Goal: Task Accomplishment & Management: Use online tool/utility

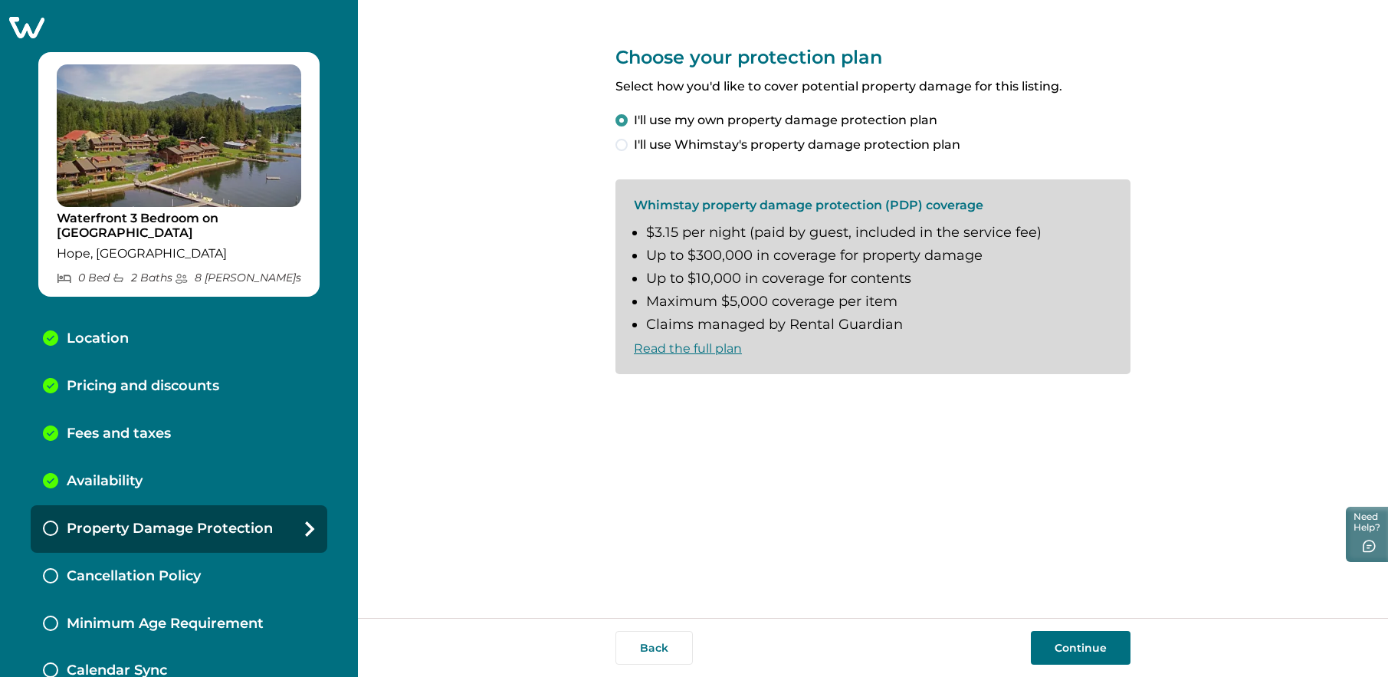
click at [1083, 637] on button "Continue" at bounding box center [1081, 648] width 100 height 34
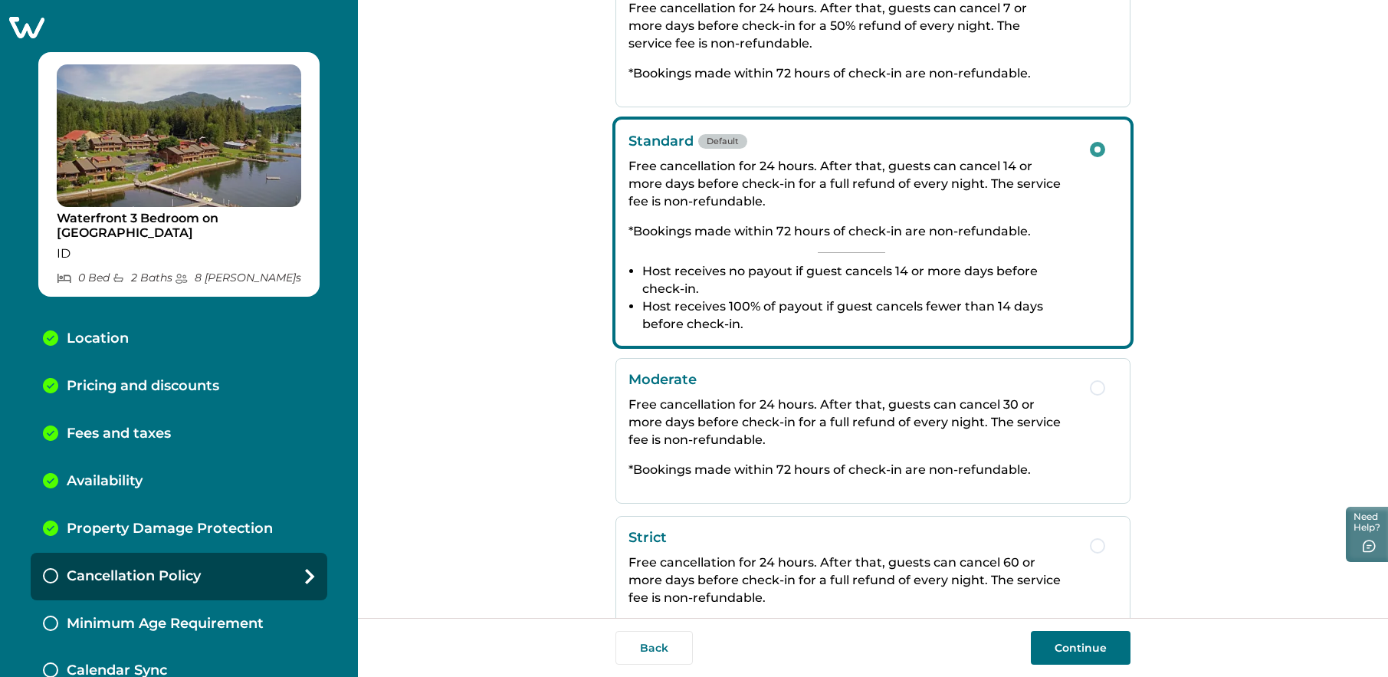
scroll to position [153, 0]
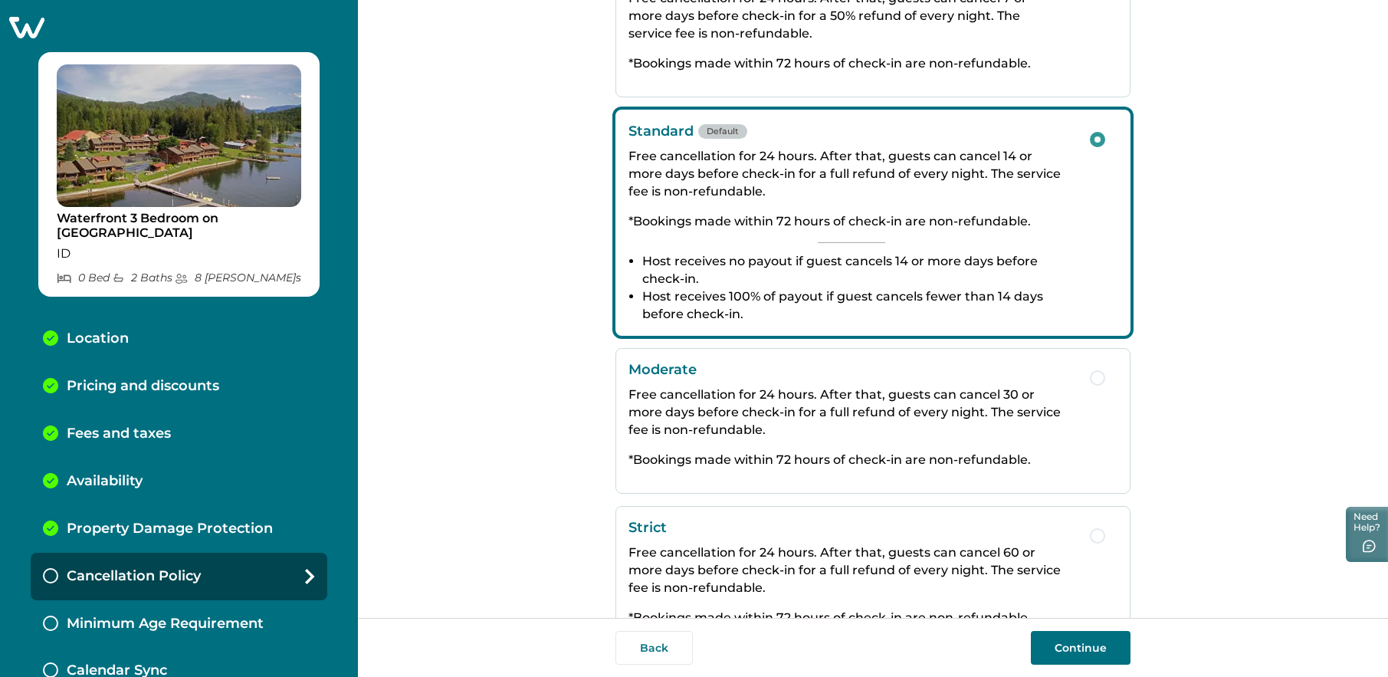
click at [1090, 386] on span "button" at bounding box center [1097, 377] width 15 height 15
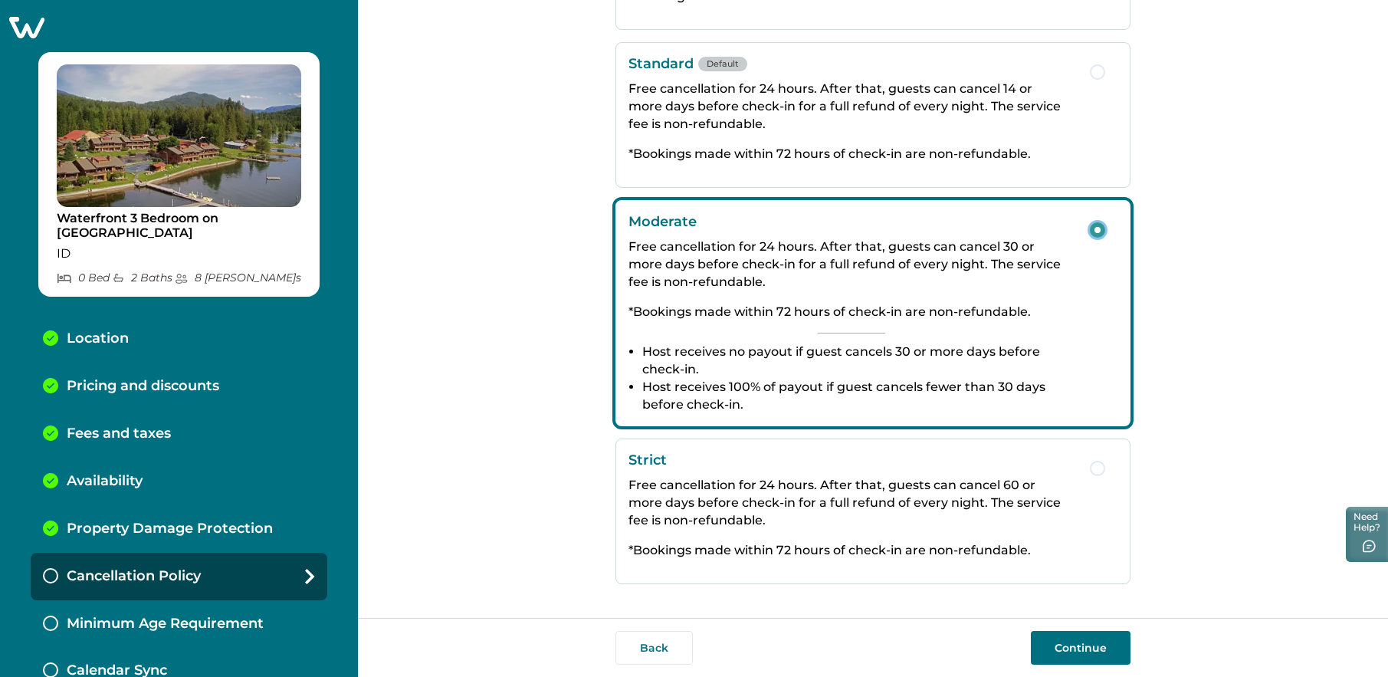
scroll to position [307, 0]
click at [1104, 644] on button "Continue" at bounding box center [1081, 648] width 100 height 34
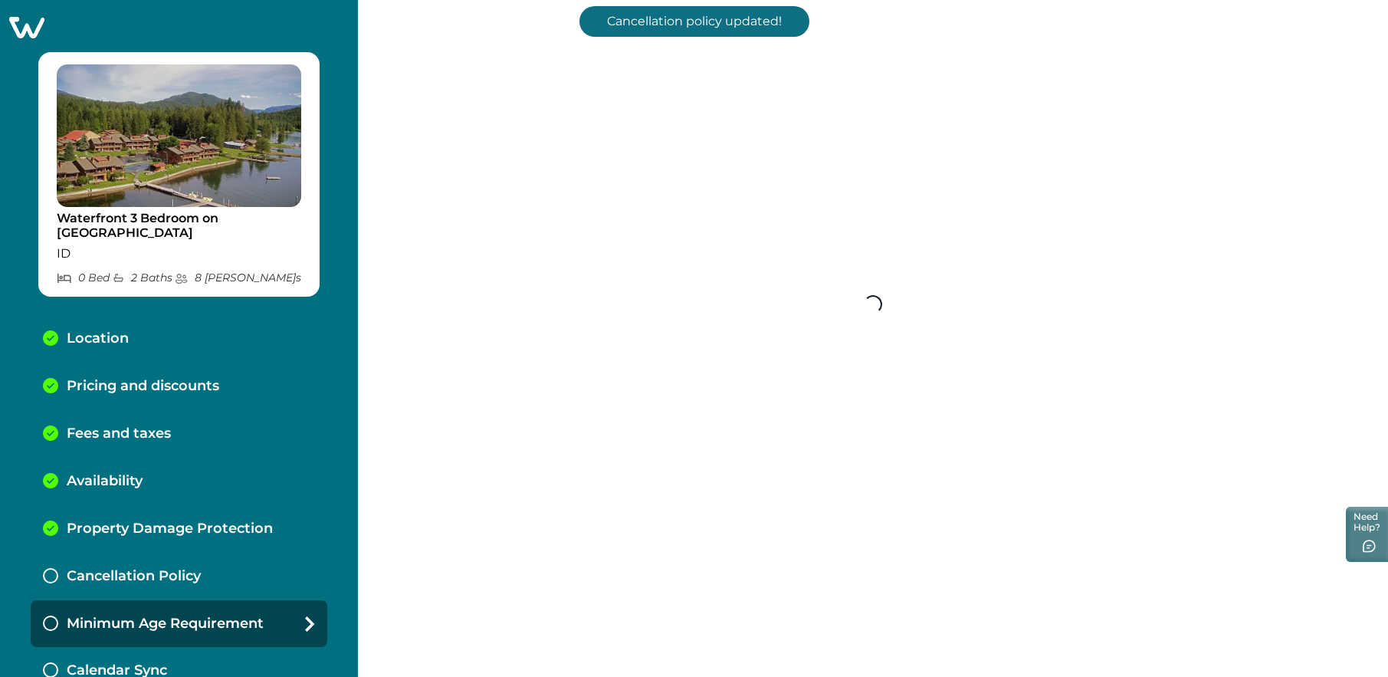
scroll to position [41, 0]
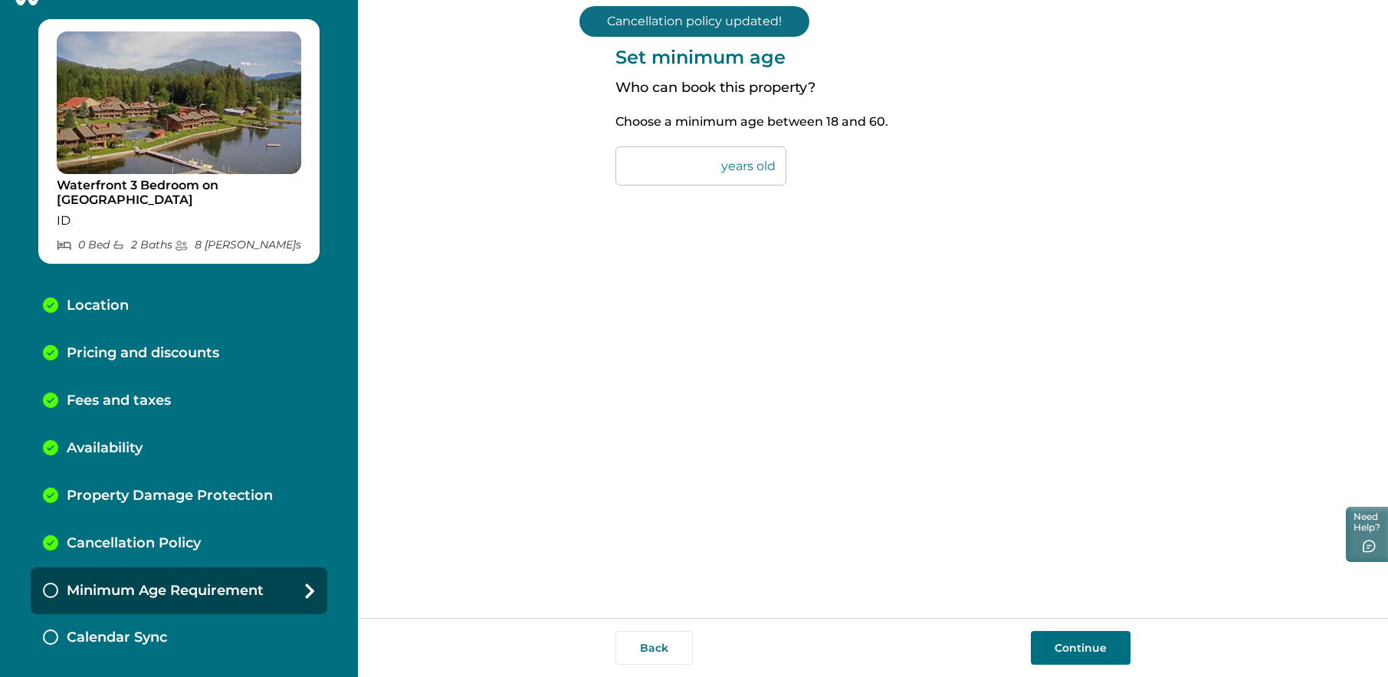
click at [1093, 644] on button "Continue" at bounding box center [1081, 648] width 100 height 34
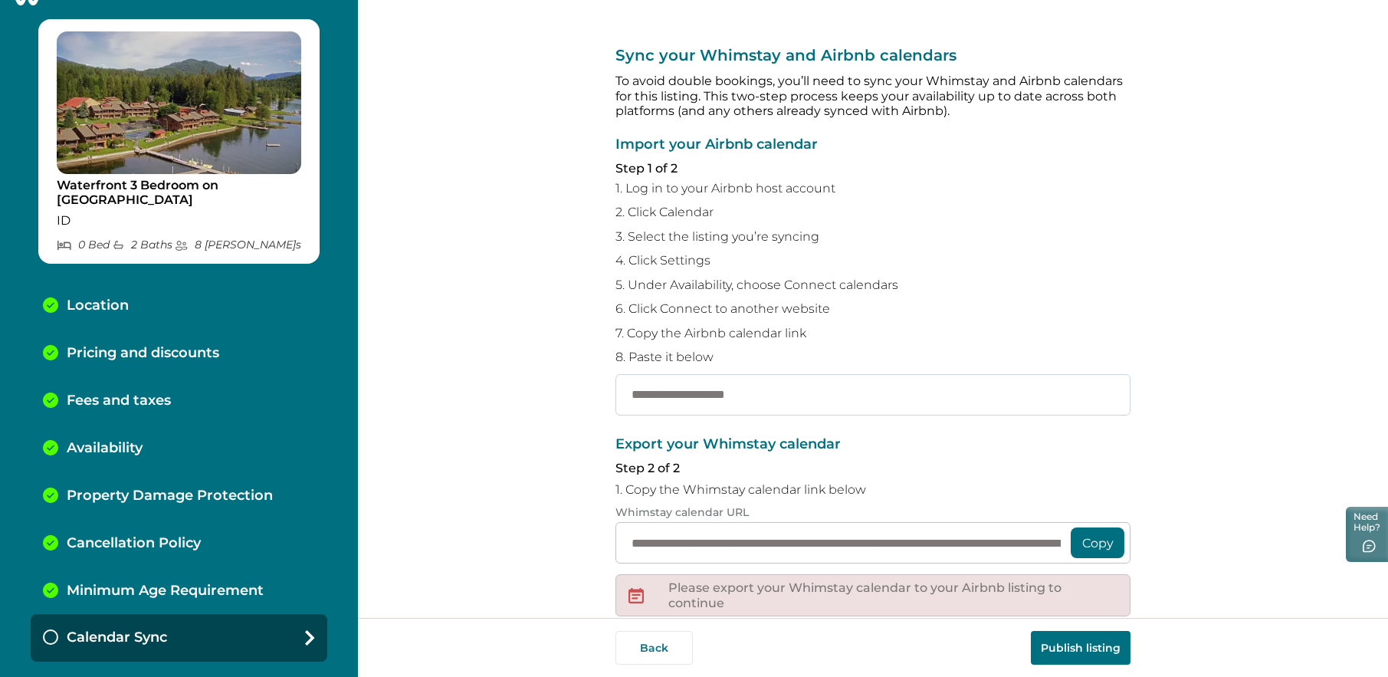
click at [734, 416] on input "text" at bounding box center [873, 394] width 515 height 41
paste input "**********"
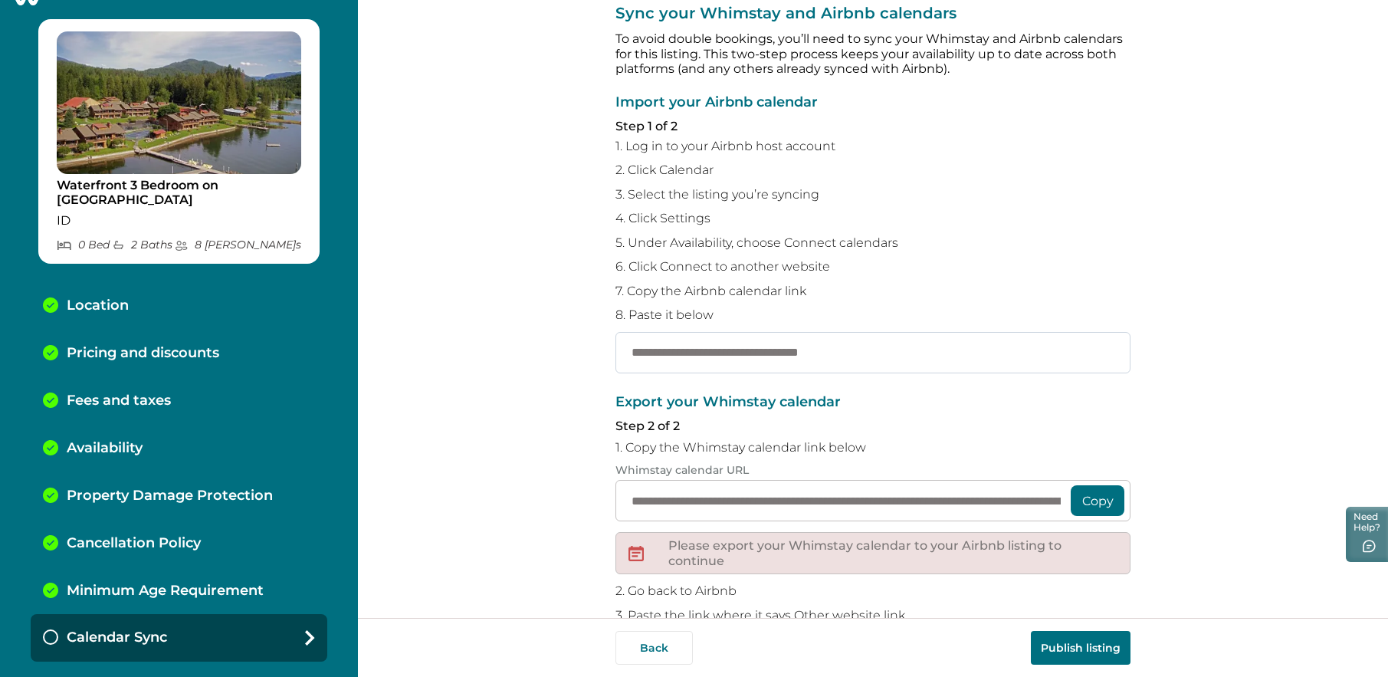
scroll to position [77, 0]
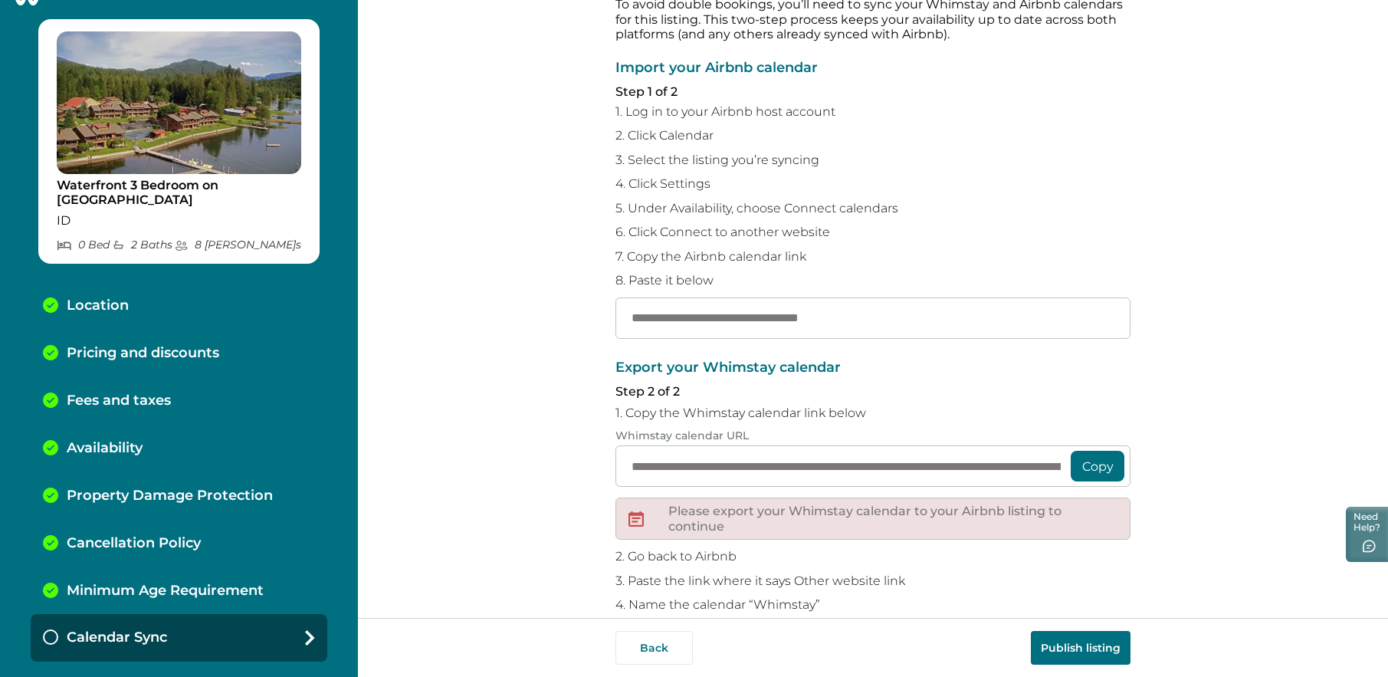
type input "**********"
click at [1099, 481] on button "Copy" at bounding box center [1098, 466] width 54 height 31
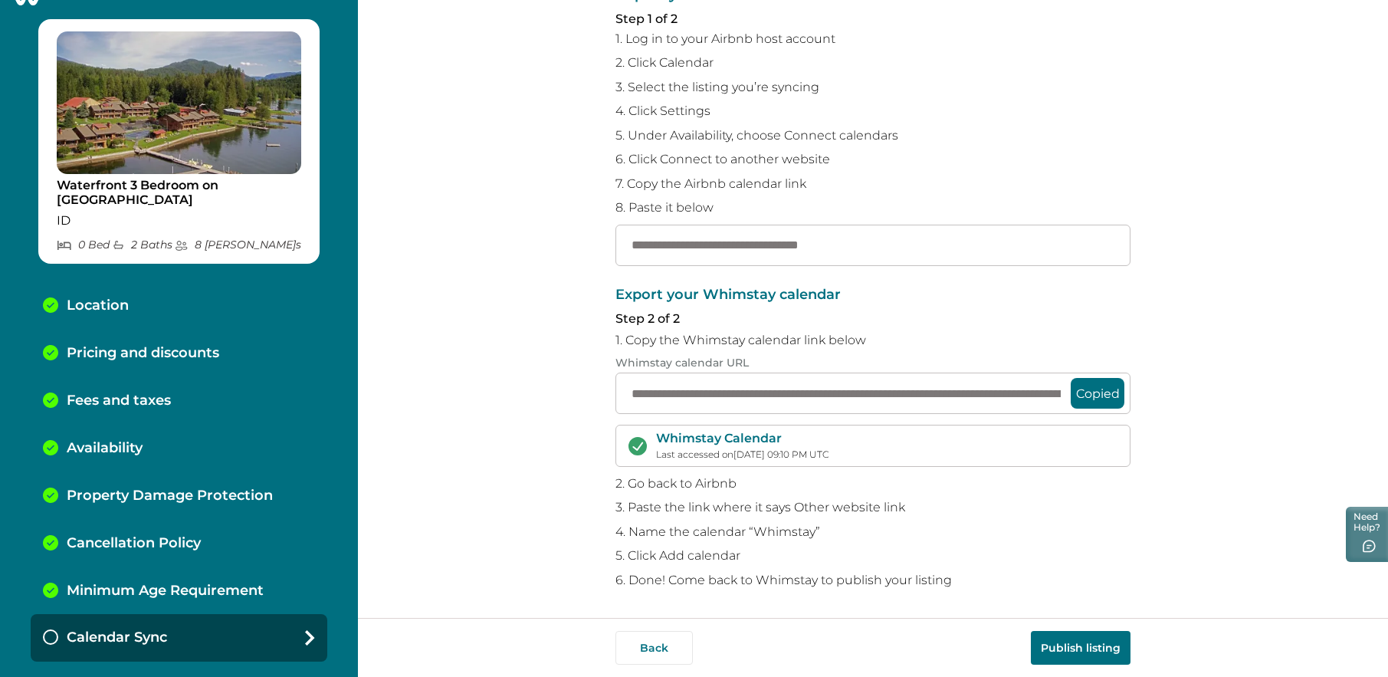
scroll to position [211, 0]
